Goal: Information Seeking & Learning: Find specific fact

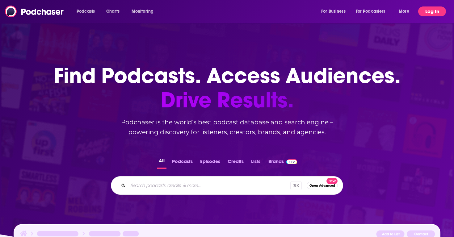
click at [425, 12] on button "Log In" at bounding box center [432, 11] width 28 height 10
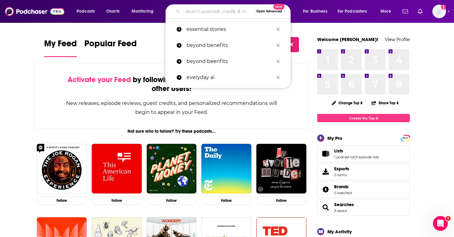
click at [218, 11] on input "Search podcasts, credits, & more..." at bounding box center [218, 11] width 71 height 10
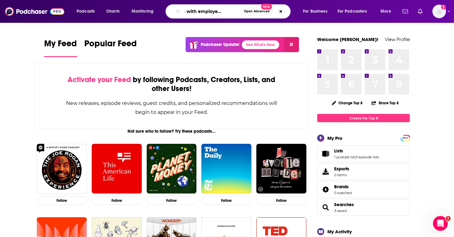
scroll to position [0, 18]
type input "friends with employee benefits"
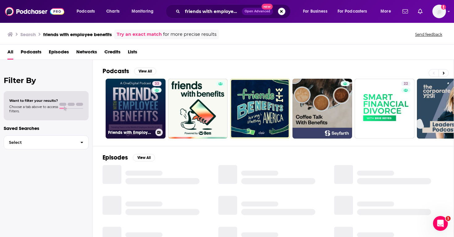
click at [129, 97] on link "33 Friends with Employee Benefits" at bounding box center [136, 109] width 60 height 60
